Goal: Communication & Community: Answer question/provide support

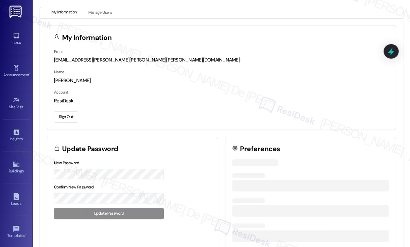
scroll to position [411, 0]
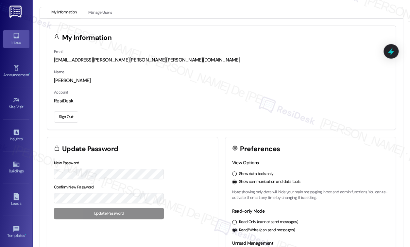
click at [23, 44] on div "Inbox" at bounding box center [16, 42] width 33 height 7
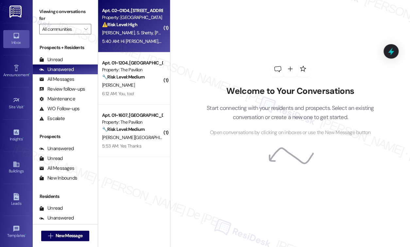
click at [125, 44] on div "5:40 AM: Hi [PERSON_NAME], Could you please expedite the lease process? It’s be…" at bounding box center [132, 41] width 62 height 8
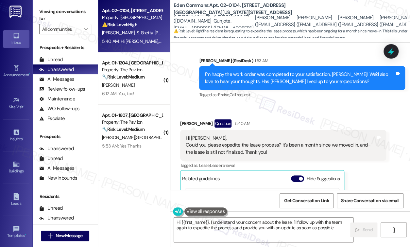
scroll to position [4, 0]
click at [208, 223] on textarea "Hi {{first_name}}, I understand your concern about the lease. I'll follow up wi…" at bounding box center [263, 229] width 179 height 25
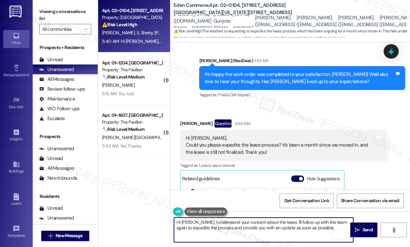
click at [320, 228] on textarea "Hi Rohan, I understand your concern about the lease. I'll follow up with the te…" at bounding box center [263, 229] width 179 height 25
type textarea "Hi Rohan, I understand your concern about the lease. I'll follow up with the te…"
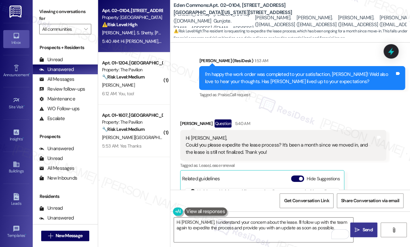
drag, startPoint x: 358, startPoint y: 227, endPoint x: 349, endPoint y: 240, distance: 15.6
click at [358, 227] on icon "" at bounding box center [357, 229] width 5 height 5
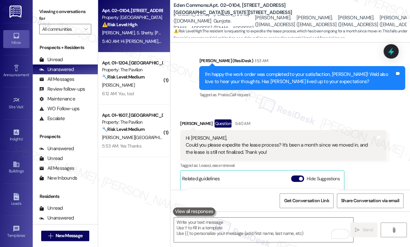
scroll to position [893, 0]
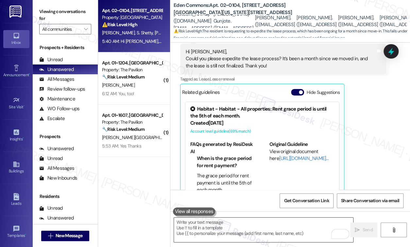
click at [258, 231] on textarea "To enrich screen reader interactions, please activate Accessibility in Grammarl…" at bounding box center [263, 229] width 179 height 25
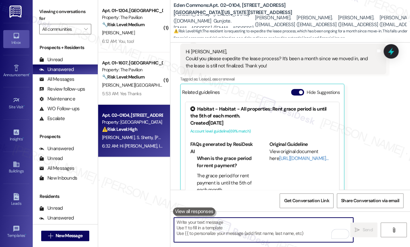
click at [241, 225] on textarea "To enrich screen reader interactions, please activate Accessibility in Grammarl…" at bounding box center [263, 229] width 179 height 25
paste textarea "In the meantime, if there’s anything else I can assist you with, please feel fr…"
type textarea "In the meantime, if there’s anything else I can assist you with, please feel fr…"
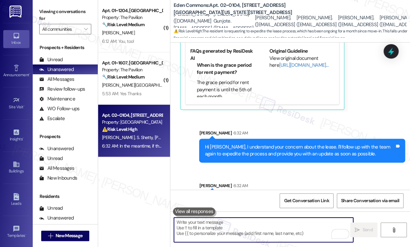
scroll to position [991, 0]
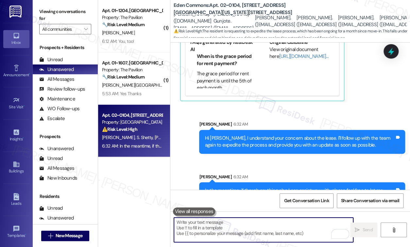
click at [235, 228] on textarea "To enrich screen reader interactions, please activate Accessibility in Grammarl…" at bounding box center [263, 229] width 179 height 25
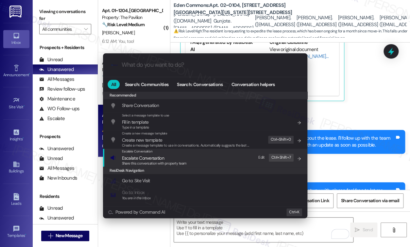
click at [193, 161] on div "Escalate Conversation Escalate Conversation Share this conversation with proper…" at bounding box center [205, 158] width 191 height 18
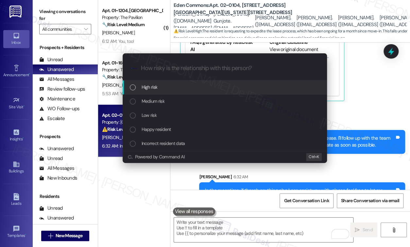
click at [177, 88] on div "High risk" at bounding box center [225, 86] width 191 height 7
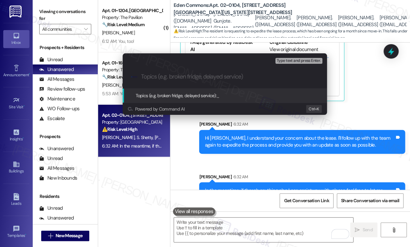
click at [173, 80] on div ".cls-1{fill:#0a055f;}.cls-2{fill:#0cc4c4;} resideskLogoBlueOrange" at bounding box center [225, 76] width 204 height 23
click at [380, 102] on div "Escalate Conversation High risk Topics (e.g. broken fridge, delayed service) An…" at bounding box center [205, 123] width 410 height 247
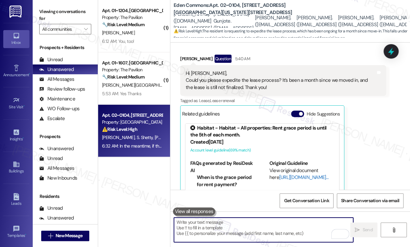
scroll to position [4, 0]
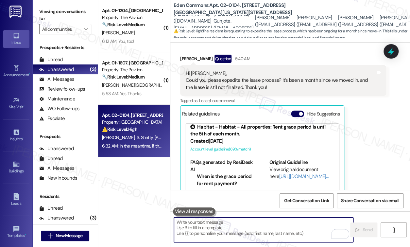
click at [250, 226] on textarea "To enrich screen reader interactions, please activate Accessibility in Grammarl…" at bounding box center [263, 229] width 179 height 25
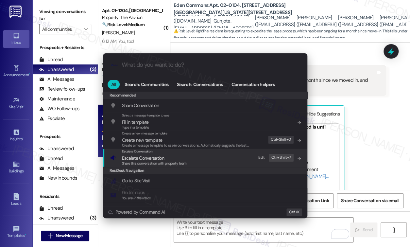
click at [158, 161] on span "Share this conversation with property team" at bounding box center [154, 163] width 65 height 5
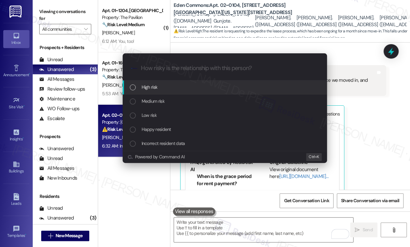
click at [159, 89] on div "High risk" at bounding box center [225, 86] width 191 height 7
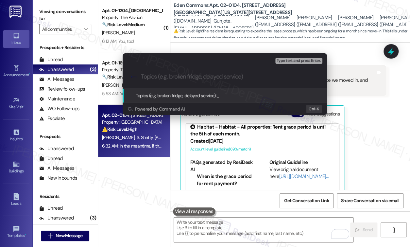
click at [168, 68] on div ".cls-1{fill:#0a055f;}.cls-2{fill:#0cc4c4;} resideskLogoBlueOrange" at bounding box center [225, 76] width 204 height 23
click at [169, 78] on input "Topics (e.g. broken fridge, delayed service)" at bounding box center [229, 76] width 177 height 7
type input "Lease Agreement Follow-up"
click at [305, 61] on span "Type text and press Enter." at bounding box center [299, 61] width 44 height 5
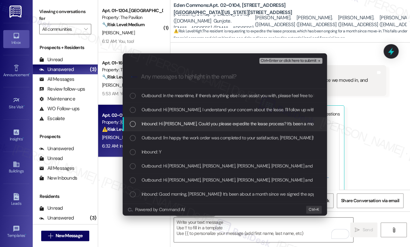
click at [130, 124] on div "List of options" at bounding box center [133, 124] width 6 height 6
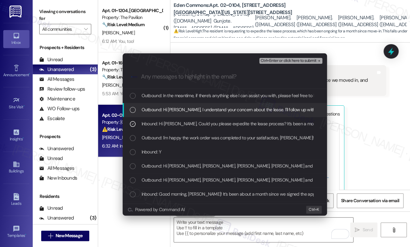
click at [131, 111] on div "List of options" at bounding box center [133, 110] width 6 height 6
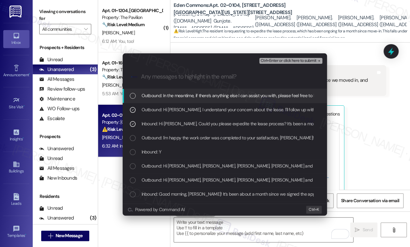
click at [132, 95] on div "List of options" at bounding box center [133, 96] width 6 height 6
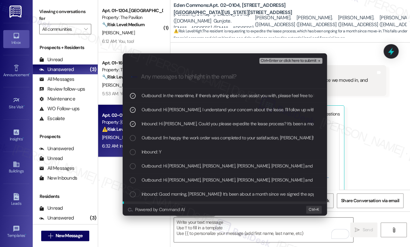
click at [304, 61] on span "Ctrl+Enter or click here to submit" at bounding box center [289, 61] width 56 height 5
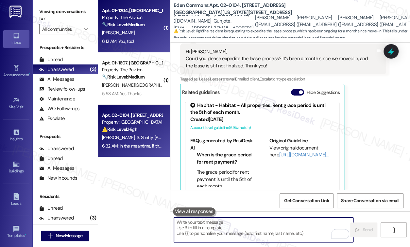
click at [115, 35] on div "[PERSON_NAME]" at bounding box center [132, 33] width 62 height 8
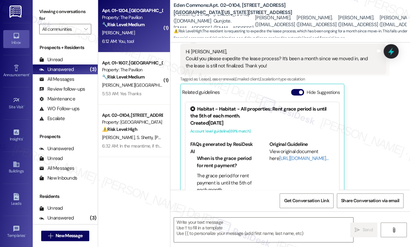
type textarea "Fetching suggested responses. Please feel free to read through the conversation…"
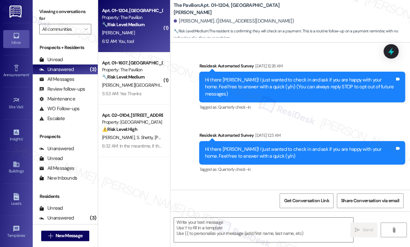
scroll to position [3180, 0]
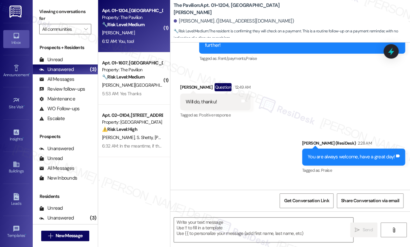
type textarea "Fetching suggested responses. Please feel free to read through the conversation…"
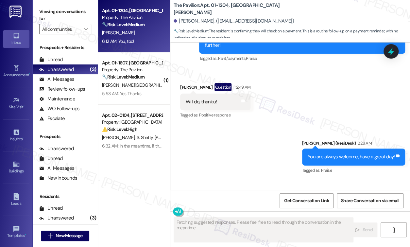
click at [130, 80] on strong "🔧 Risk Level: Medium" at bounding box center [123, 77] width 42 height 6
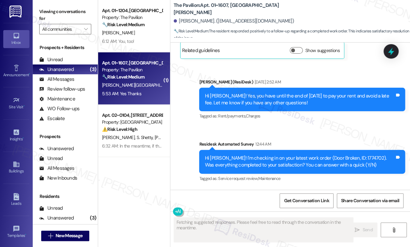
scroll to position [1143, 0]
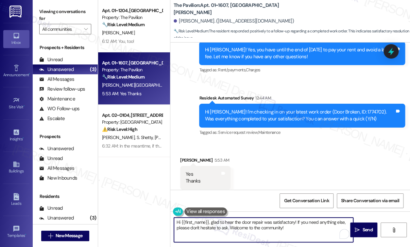
drag, startPoint x: 289, startPoint y: 230, endPoint x: 128, endPoint y: 210, distance: 161.7
click at [128, 210] on div "Apt. 01~1204, One Lafayette Plaisance Property: The Pavilion 🔧 Risk Level: Medi…" at bounding box center [254, 123] width 312 height 247
paste textarea "I'm happy the work order was completed to your satisfaction! We'd also love to …"
drag, startPoint x: 291, startPoint y: 222, endPoint x: 295, endPoint y: 222, distance: 4.9
click at [291, 222] on textarea "I'm happy the work order was completed to your satisfaction! We'd also love to …" at bounding box center [263, 229] width 179 height 25
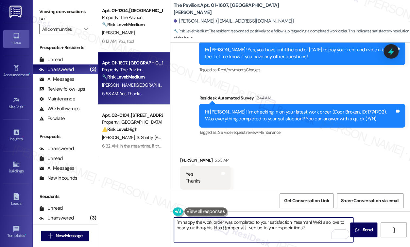
click at [257, 236] on textarea "I'm happy the work order was completed to your satisfaction, Yasaman! We'd also…" at bounding box center [263, 229] width 179 height 25
type textarea "I'm happy the work order was completed to your satisfaction, Yasaman! We'd also…"
click at [358, 228] on icon "" at bounding box center [357, 229] width 5 height 5
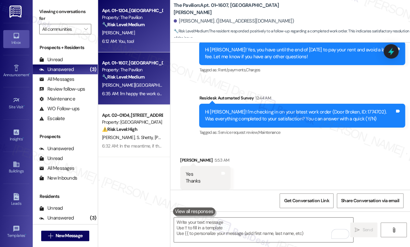
click at [153, 21] on div "Property: The Pavilion" at bounding box center [132, 17] width 60 height 7
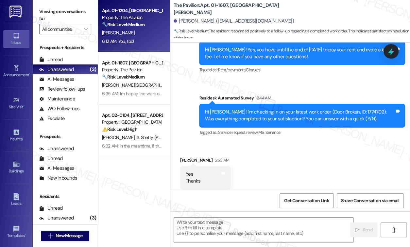
type textarea "Fetching suggested responses. Please feel free to read through the conversation…"
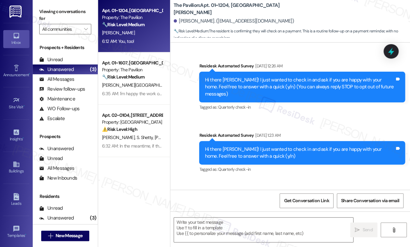
scroll to position [3180, 0]
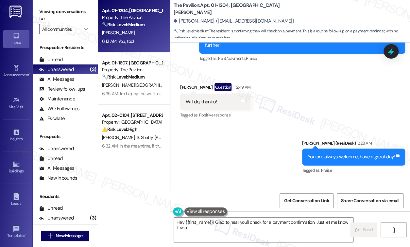
click at [247, 216] on div "Hey {{first_name}}! Glad to hear you'll check  Send " at bounding box center [290, 235] width 240 height 49
type textarea "Hey {{first_name}}! Glad to hear you'll check for a payment confirmation. Just …"
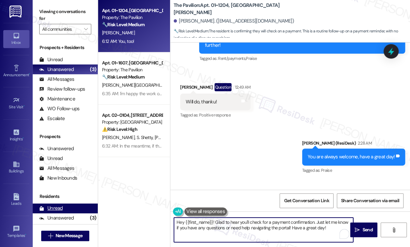
drag, startPoint x: 330, startPoint y: 228, endPoint x: 41, endPoint y: 209, distance: 290.3
click at [41, 209] on div "Viewing conversations for All communities  Prospects + Residents Unread (0) Un…" at bounding box center [221, 123] width 377 height 247
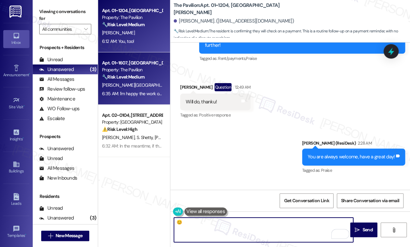
type textarea "😊"
click at [125, 89] on div "[PERSON_NAME][GEOGRAPHIC_DATA]" at bounding box center [132, 85] width 62 height 8
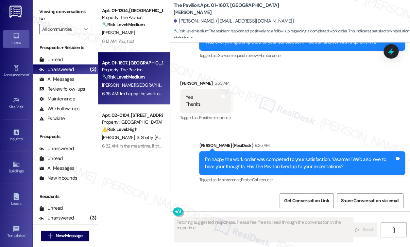
scroll to position [1205, 0]
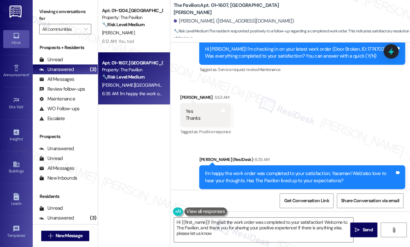
type textarea "Hi {{first_name}}! I'm glad the work order was completed to your satisfaction! …"
click at [55, 81] on div "All Messages" at bounding box center [56, 79] width 35 height 7
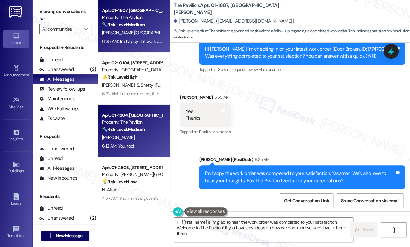
type textarea "Hi {{first_name}}! I'm glad to hear the work order was completed to your satisf…"
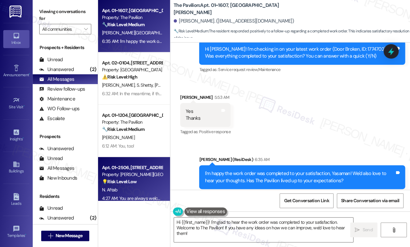
click at [132, 180] on strong "💡 Risk Level: Low" at bounding box center [119, 181] width 35 height 6
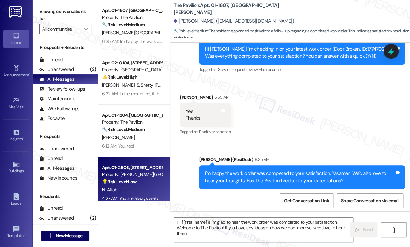
type textarea "Fetching suggested responses. Please feel free to read through the conversation…"
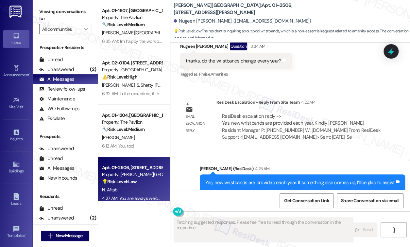
scroll to position [610, 0]
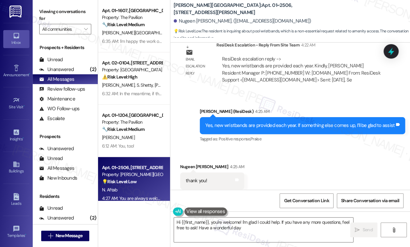
type textarea "Hi {{first_name}}, you're welcome! I'm glad I could help. If you have any more …"
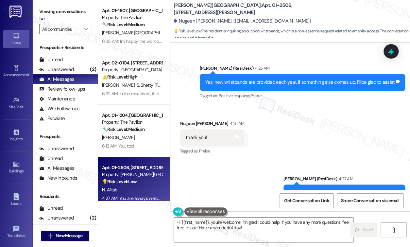
scroll to position [666, 0]
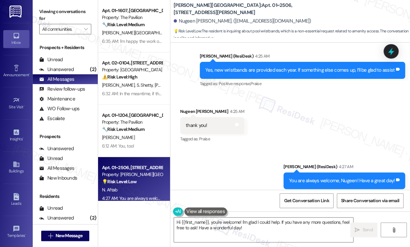
click at [225, 166] on div "Sent via SMS Sarah (ResiDesk) 4:27 AM You are always welcome, Nugeen! Have a gr…" at bounding box center [290, 175] width 240 height 55
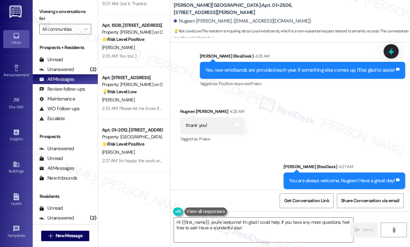
scroll to position [174, 0]
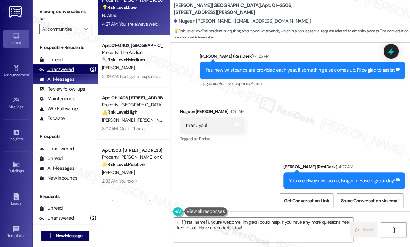
click at [64, 68] on div "Unanswered" at bounding box center [56, 69] width 35 height 7
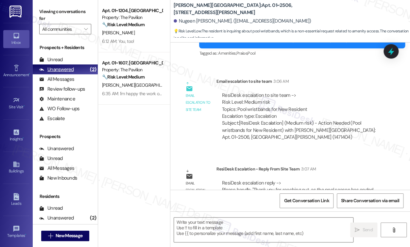
type textarea "Fetching suggested responses. Please feel free to read through the conversation…"
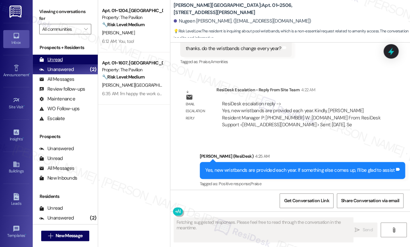
scroll to position [610, 0]
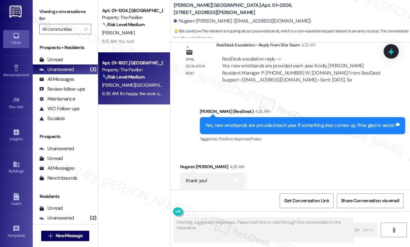
click at [165, 98] on div "Apt. 01~1607, One Lafayette Plaisance Property: The Pavilion 🔧 Risk Level: Medi…" at bounding box center [134, 78] width 72 height 52
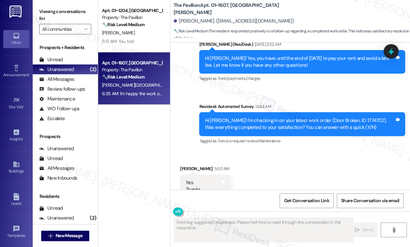
scroll to position [1143, 0]
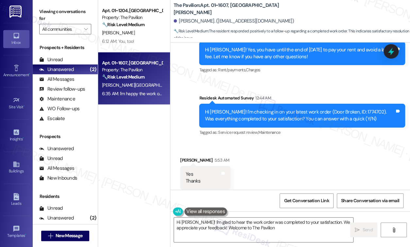
type textarea "Hi Yasaman! I'm glad to hear the work order was completed to your satisfaction.…"
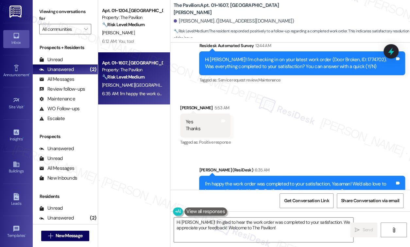
scroll to position [1205, 0]
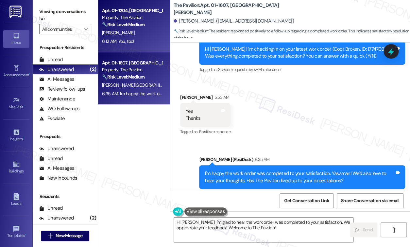
click at [128, 30] on div "[PERSON_NAME]" at bounding box center [132, 33] width 62 height 8
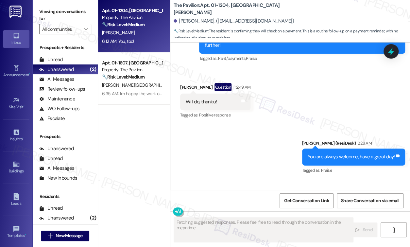
scroll to position [3180, 0]
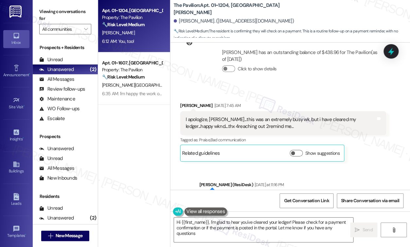
type textarea "Hi {{first_name}}, I'm glad to hear you've cleared your ledger! Please check fo…"
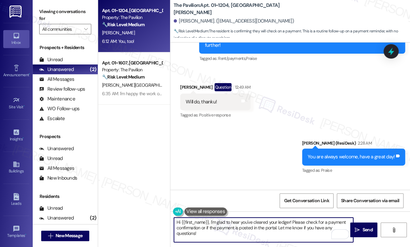
drag, startPoint x: 258, startPoint y: 241, endPoint x: 144, endPoint y: 192, distance: 123.9
click at [150, 205] on div "Apt. 01~1204, One Lafayette Plaisance Property: The Pavilion 🔧 Risk Level: Medi…" at bounding box center [254, 123] width 312 height 247
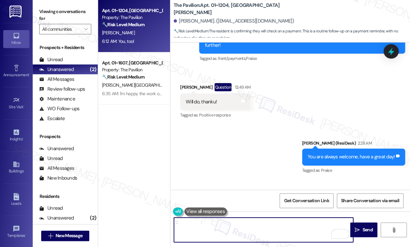
type textarea ":)"
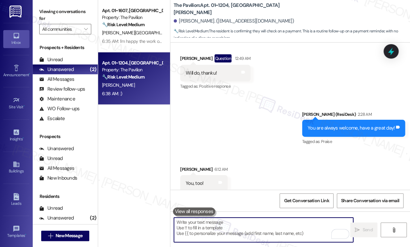
scroll to position [3226, 0]
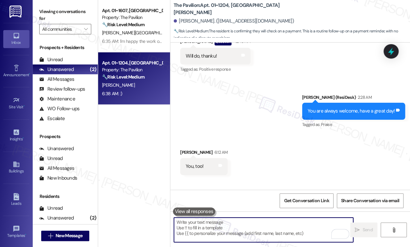
click at [259, 232] on textarea "To enrich screen reader interactions, please activate Accessibility in Grammarl…" at bounding box center [263, 229] width 179 height 25
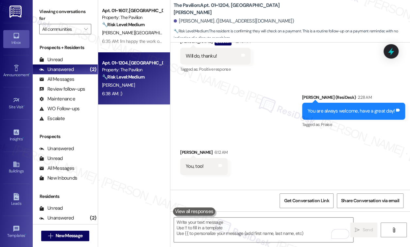
click at [126, 149] on div "Apt. 01~1607, One Lafayette Plaisance Property: The Pavilion 🔧 Risk Level: Medi…" at bounding box center [134, 100] width 72 height 200
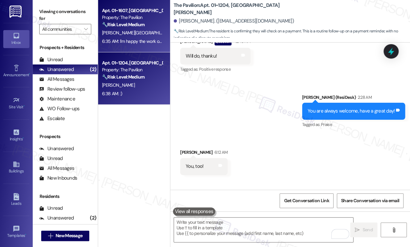
click at [149, 25] on div "🔧 Risk Level: Medium The resident responded positively to a follow-up regarding…" at bounding box center [132, 24] width 60 height 7
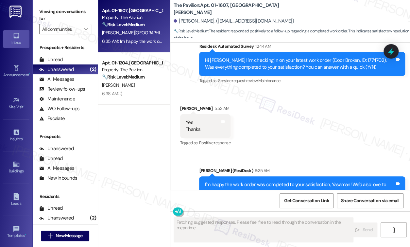
scroll to position [1205, 0]
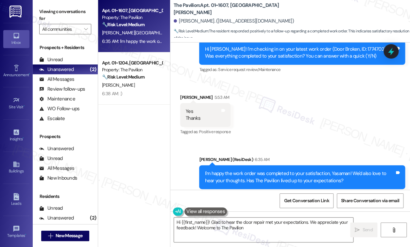
type textarea "Hi {{first_name}}! Glad to hear the door repair met your expectations. We appre…"
click at [152, 186] on div "Apt. 01~1607, One Lafayette Plaisance Property: The Pavilion 🔧 Risk Level: Medi…" at bounding box center [134, 100] width 72 height 200
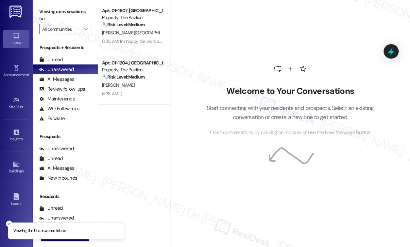
scroll to position [411, 0]
click at [67, 67] on div "Unanswered" at bounding box center [56, 69] width 35 height 7
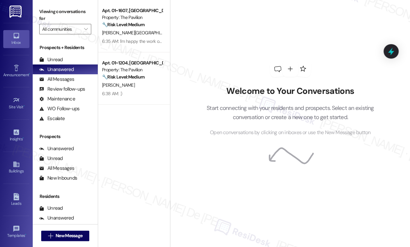
drag, startPoint x: 131, startPoint y: 148, endPoint x: 136, endPoint y: 150, distance: 5.6
click at [133, 148] on div "Apt. 01~1607, One [PERSON_NAME] Property: The Pavilion 🔧 Risk Level: Medium The…" at bounding box center [134, 100] width 72 height 200
type textarea "All communities"
click at [74, 31] on input "All communities" at bounding box center [61, 29] width 39 height 10
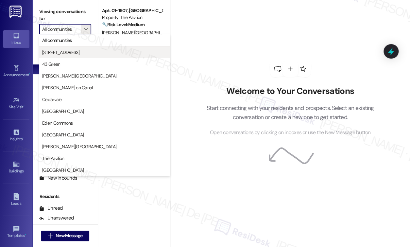
click at [64, 52] on span "1333 S Wabash" at bounding box center [60, 52] width 37 height 7
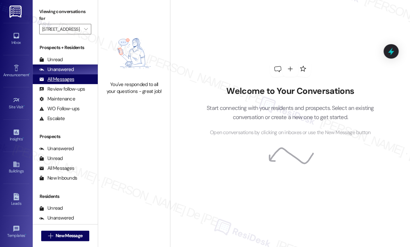
click at [61, 81] on div "All Messages" at bounding box center [56, 79] width 35 height 7
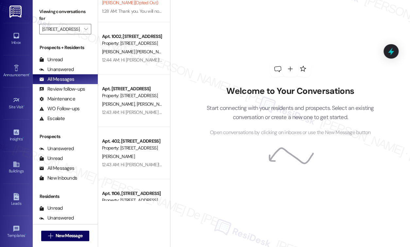
scroll to position [87, 0]
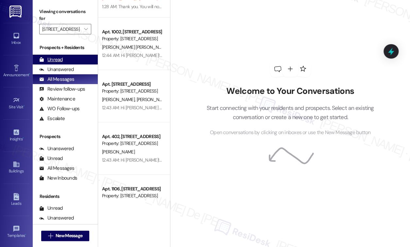
click at [54, 60] on div "Unread" at bounding box center [51, 59] width 24 height 7
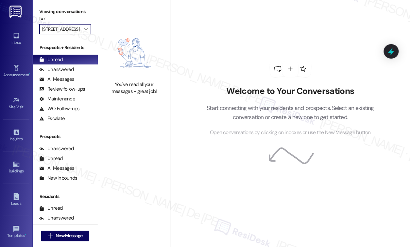
click at [67, 27] on input "1333 S Wabash" at bounding box center [61, 29] width 39 height 10
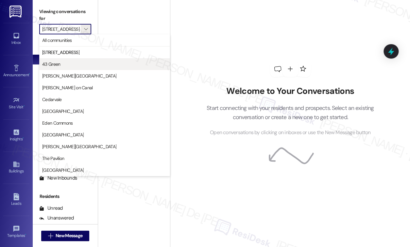
click at [55, 65] on span "43 Green" at bounding box center [51, 64] width 18 height 7
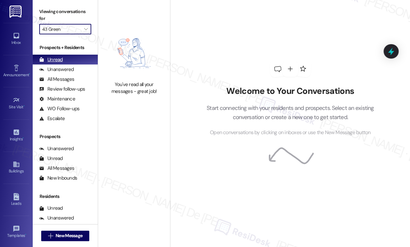
click at [55, 59] on div "Unread" at bounding box center [51, 59] width 24 height 7
click at [51, 29] on input "43 Green" at bounding box center [61, 29] width 39 height 10
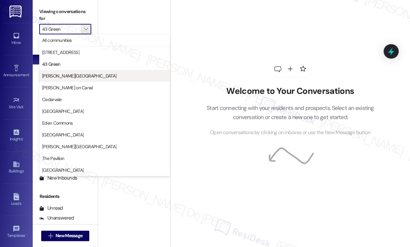
click at [51, 73] on span "Asbury Plaza" at bounding box center [79, 76] width 74 height 7
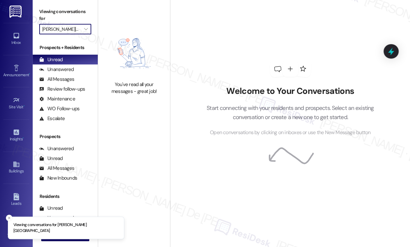
click at [63, 26] on input "Asbury Plaza" at bounding box center [61, 29] width 39 height 10
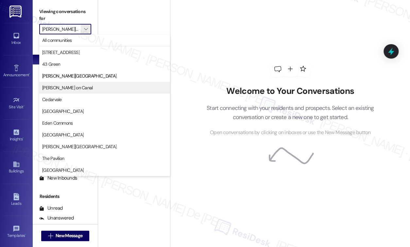
click at [59, 89] on span "Cassidy on Canal" at bounding box center [67, 87] width 51 height 7
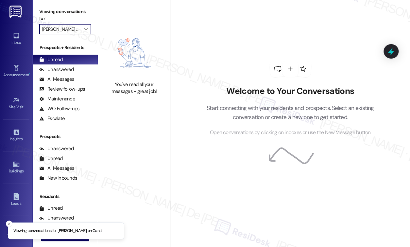
click at [70, 29] on input "Cassidy on Canal" at bounding box center [61, 29] width 39 height 10
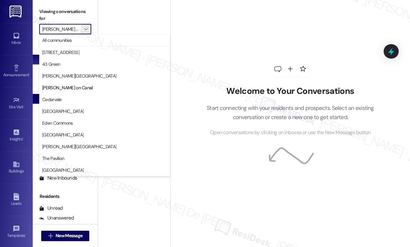
click at [62, 101] on span "Cedarvale" at bounding box center [104, 99] width 125 height 7
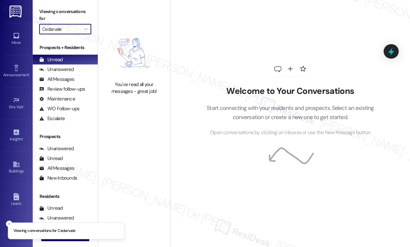
click at [78, 30] on input "Cedarvale" at bounding box center [61, 29] width 39 height 10
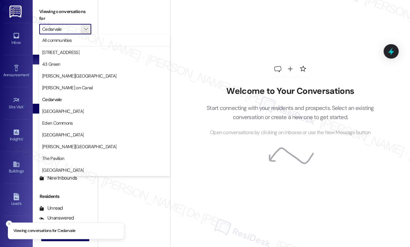
drag, startPoint x: 67, startPoint y: 107, endPoint x: 65, endPoint y: 112, distance: 5.3
click at [67, 108] on button "Columbus Plaza" at bounding box center [104, 111] width 131 height 12
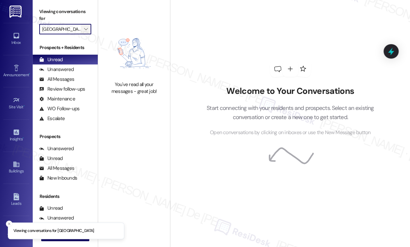
click at [81, 31] on button "" at bounding box center [86, 29] width 10 height 10
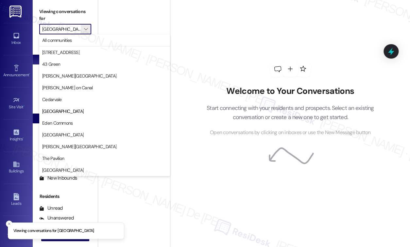
click at [75, 112] on span "Columbus Plaza" at bounding box center [104, 111] width 125 height 7
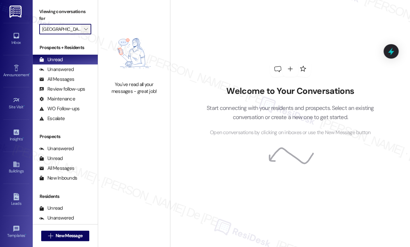
click at [81, 29] on button "" at bounding box center [86, 29] width 10 height 10
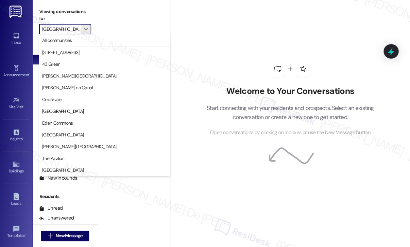
click at [70, 123] on span "Eden Commons" at bounding box center [57, 123] width 31 height 7
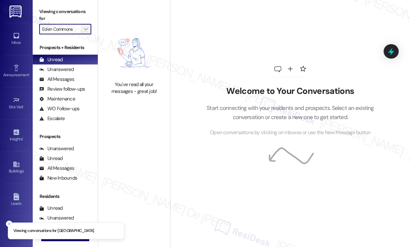
click at [85, 28] on icon "" at bounding box center [86, 28] width 4 height 5
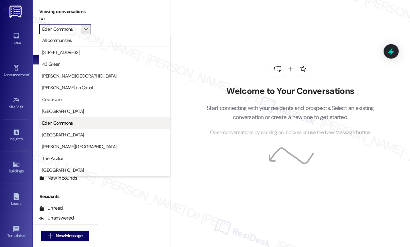
click at [67, 126] on button "Eden Commons" at bounding box center [104, 123] width 131 height 12
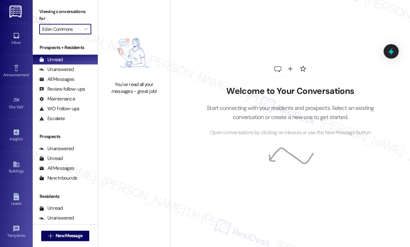
click at [75, 26] on input "Eden Commons" at bounding box center [61, 29] width 39 height 10
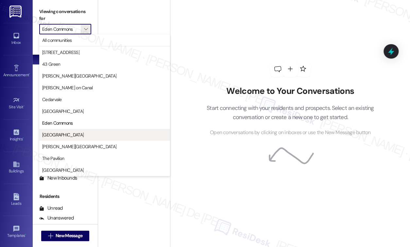
click at [70, 135] on span "Elm Street" at bounding box center [104, 134] width 125 height 7
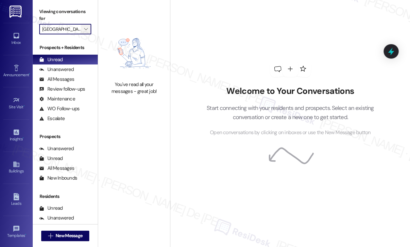
click at [87, 28] on icon "" at bounding box center [86, 28] width 4 height 5
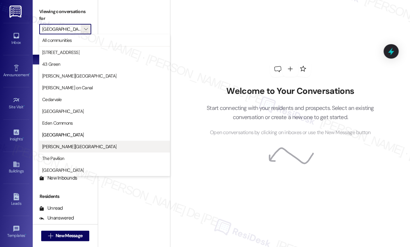
click at [59, 143] on span "Kingsbury Plaza" at bounding box center [79, 146] width 74 height 7
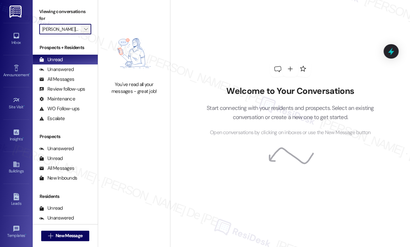
click at [84, 27] on icon "" at bounding box center [86, 28] width 4 height 5
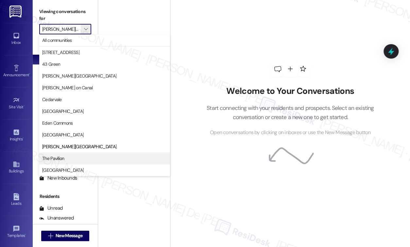
click at [75, 159] on span "The Pavilion" at bounding box center [104, 158] width 125 height 7
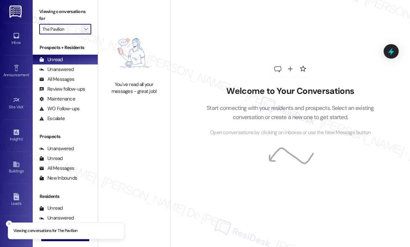
click at [81, 33] on button "" at bounding box center [86, 29] width 10 height 10
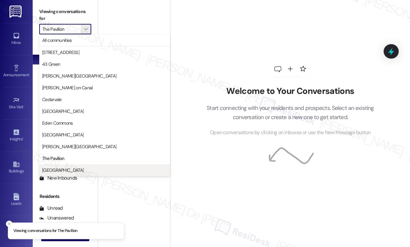
click at [52, 168] on span "Twin Towers" at bounding box center [63, 170] width 42 height 7
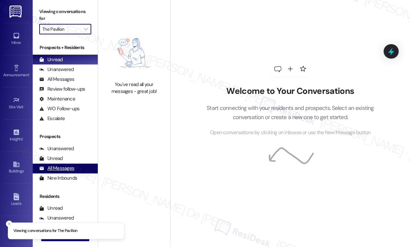
type input "Twin Towers"
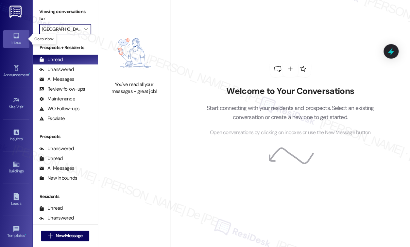
click at [16, 42] on div "Inbox" at bounding box center [16, 42] width 33 height 7
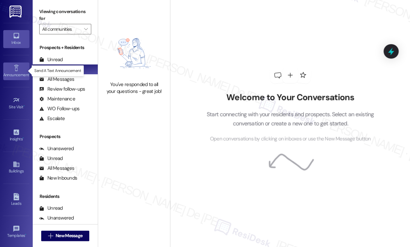
click at [14, 72] on div "Announcement •" at bounding box center [16, 75] width 33 height 7
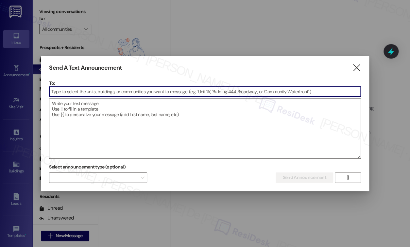
click at [352, 70] on icon "" at bounding box center [356, 67] width 9 height 7
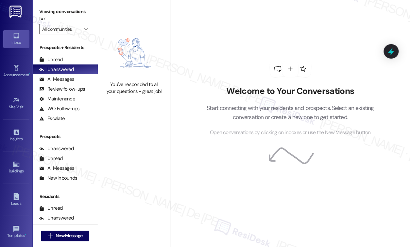
scroll to position [63, 0]
click at [18, 209] on div "Account Go to Account" at bounding box center [16, 201] width 26 height 32
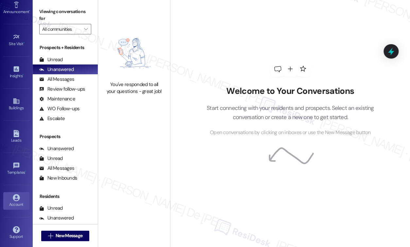
click at [8, 202] on div "Account" at bounding box center [16, 204] width 33 height 7
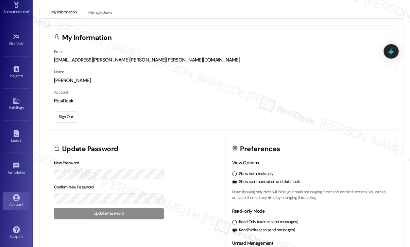
click at [61, 117] on button "Sign Out" at bounding box center [66, 116] width 24 height 11
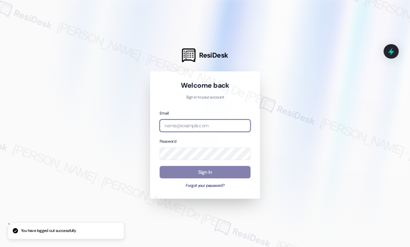
click at [202, 121] on input "email" at bounding box center [205, 125] width 91 height 13
click at [196, 122] on input "ptla" at bounding box center [205, 125] width 91 height 13
click at [195, 122] on input "ptla" at bounding box center [205, 125] width 91 height 13
click at [194, 122] on input "ptla" at bounding box center [205, 125] width 91 height 13
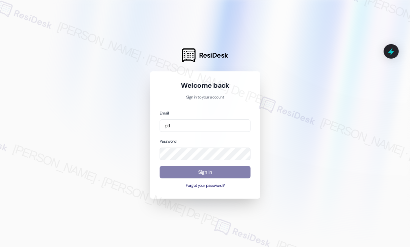
click at [223, 118] on div "Email ptl" at bounding box center [205, 121] width 91 height 23
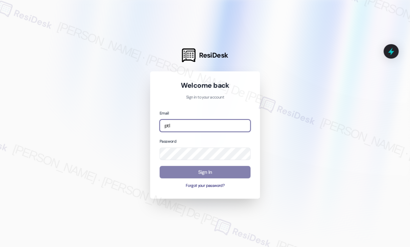
click at [208, 127] on input "ptl" at bounding box center [205, 125] width 91 height 13
type input "p"
click at [185, 124] on input "email" at bounding box center [205, 125] width 91 height 13
paste input "automated-surveys-ptla-cristel.joy.de.jesus@ptla.com"
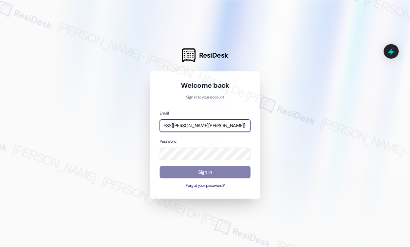
type input "automated-surveys-ptla-cristel.joy.de.jesus@ptla.com"
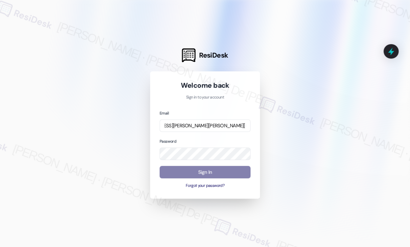
click at [199, 162] on div "Email automated-surveys-ptla-cristel.joy.de.jesus@ptla.com Password Sign In For…" at bounding box center [205, 149] width 91 height 79
click at [348, 150] on div at bounding box center [205, 123] width 410 height 247
click at [325, 131] on div at bounding box center [205, 123] width 410 height 247
click at [211, 145] on div "Password" at bounding box center [205, 149] width 91 height 23
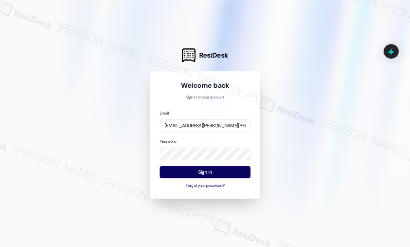
click at [351, 153] on div at bounding box center [205, 123] width 410 height 247
click at [209, 169] on button "Sign In" at bounding box center [205, 172] width 91 height 13
